Goal: Transaction & Acquisition: Subscribe to service/newsletter

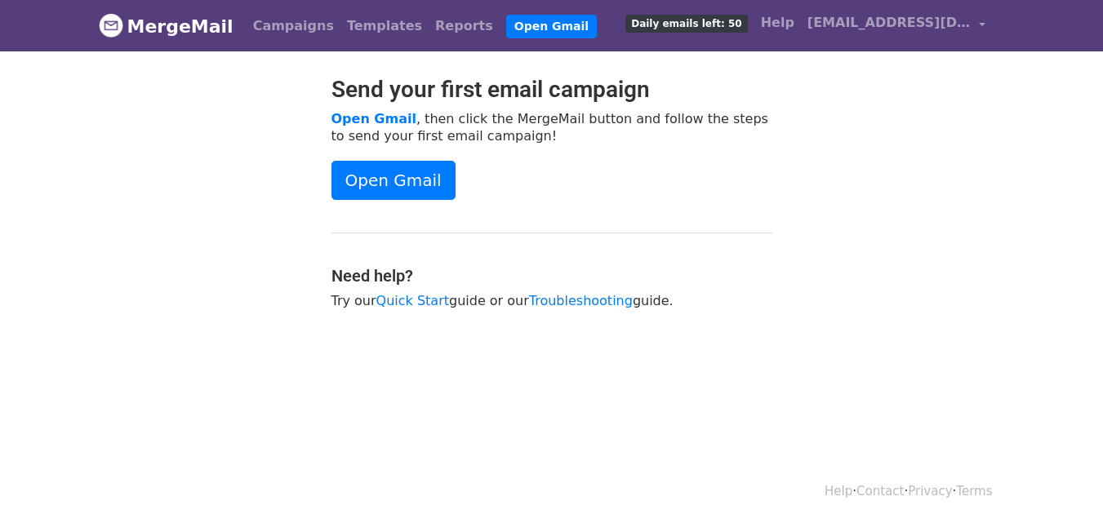
click at [714, 20] on span "Daily emails left: 50" at bounding box center [687, 24] width 122 height 18
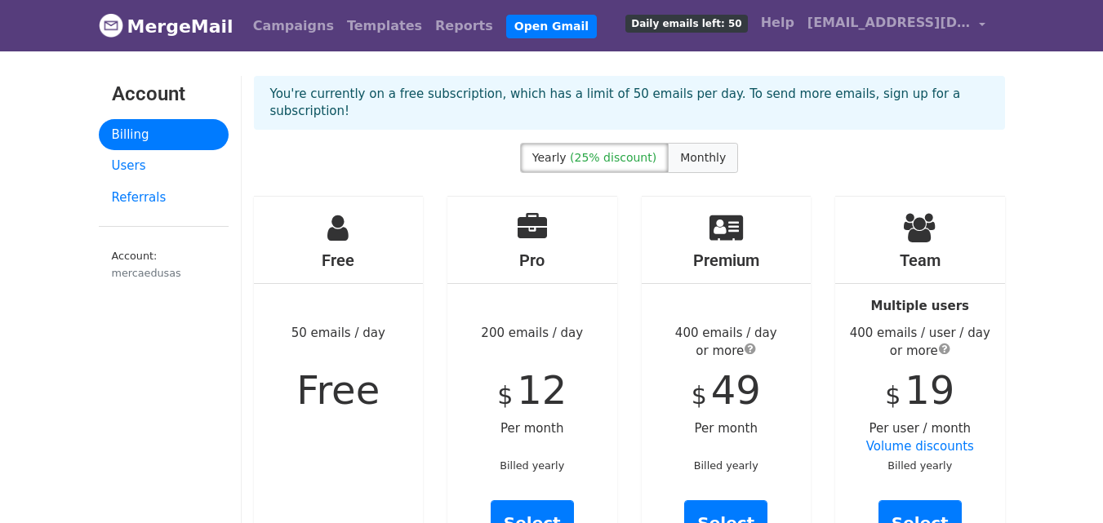
click at [687, 151] on span "Monthly" at bounding box center [703, 157] width 46 height 13
click at [301, 33] on link "Campaigns" at bounding box center [294, 26] width 94 height 33
